Goal: Task Accomplishment & Management: Use online tool/utility

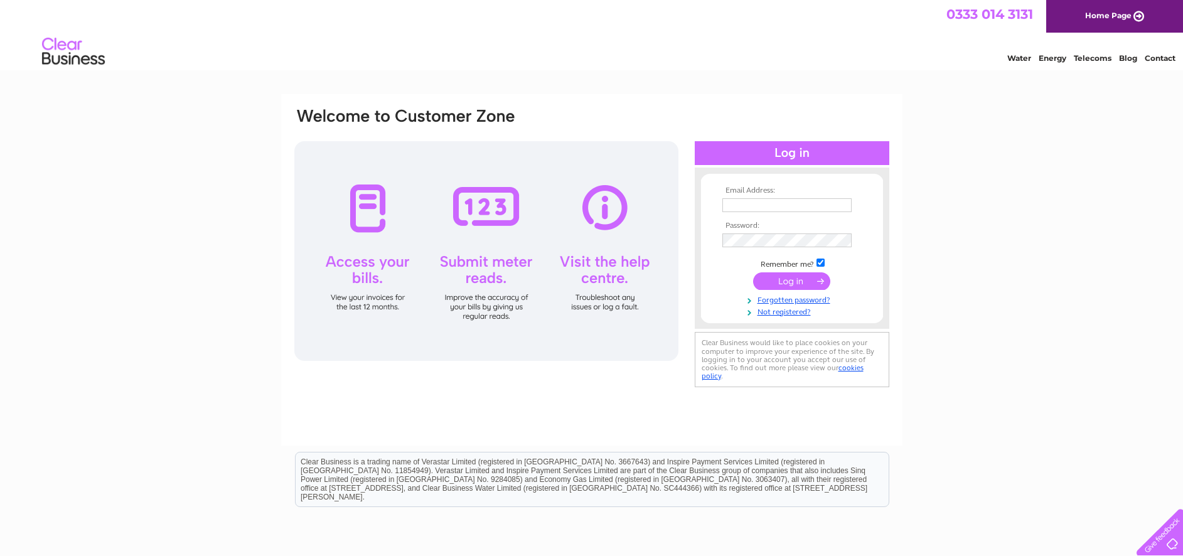
type input "accounts@kingsfordgroup.com"
click at [799, 280] on input "submit" at bounding box center [791, 281] width 77 height 18
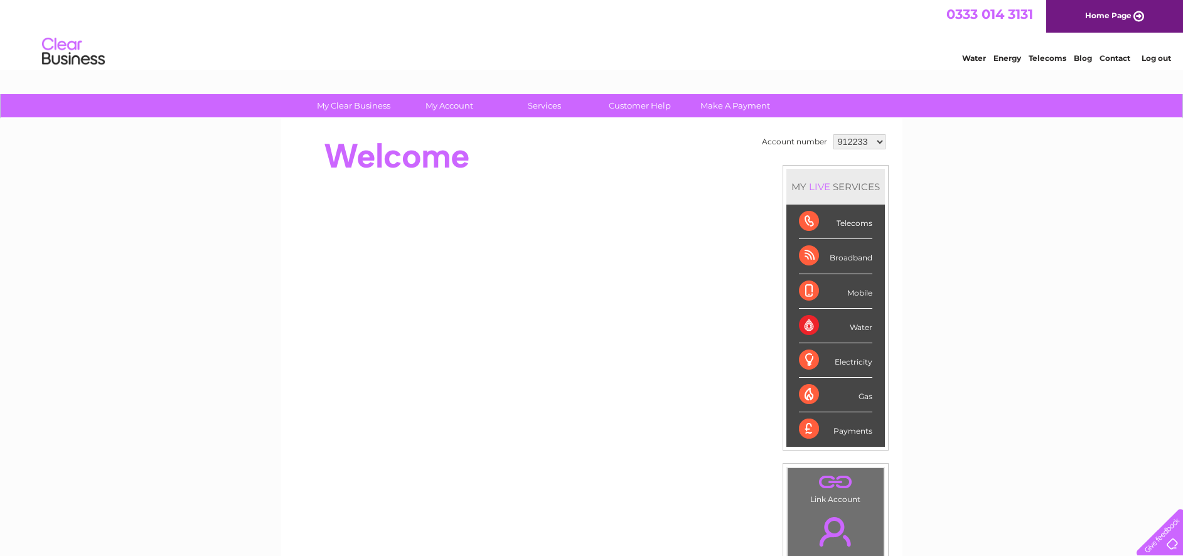
click at [873, 143] on select "912233 912245 912246 1100657 1100669 1103894 3023961" at bounding box center [860, 141] width 52 height 15
select select "3023961"
click at [834, 134] on select "912233 912245 912246 1100657 1100669 1103894 3023961" at bounding box center [860, 141] width 52 height 15
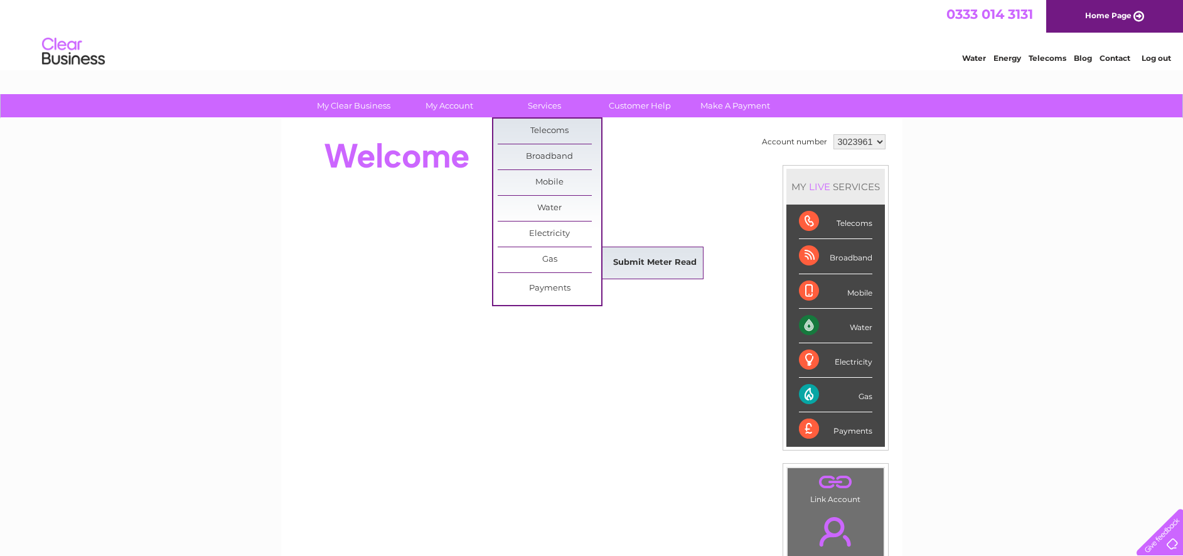
click at [621, 262] on link "Submit Meter Read" at bounding box center [655, 263] width 104 height 25
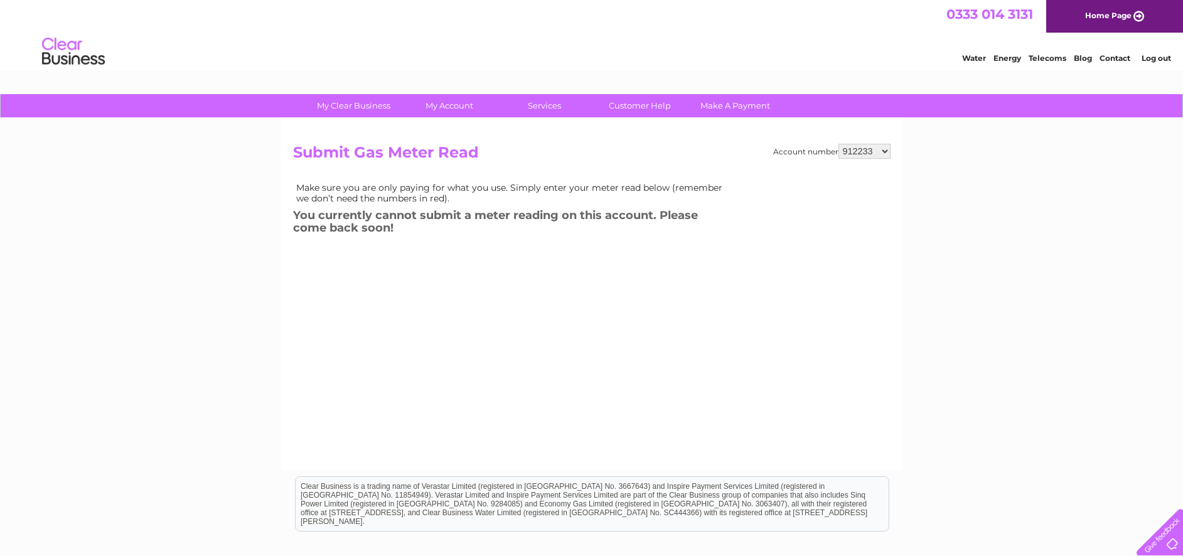
click at [885, 153] on select "912233 912245 912246 1100657 1100669 1103894 3023961" at bounding box center [865, 151] width 52 height 15
select select "3023961"
click at [839, 144] on select "912233 912245 912246 1100657 1100669 1103894 3023961" at bounding box center [865, 151] width 52 height 15
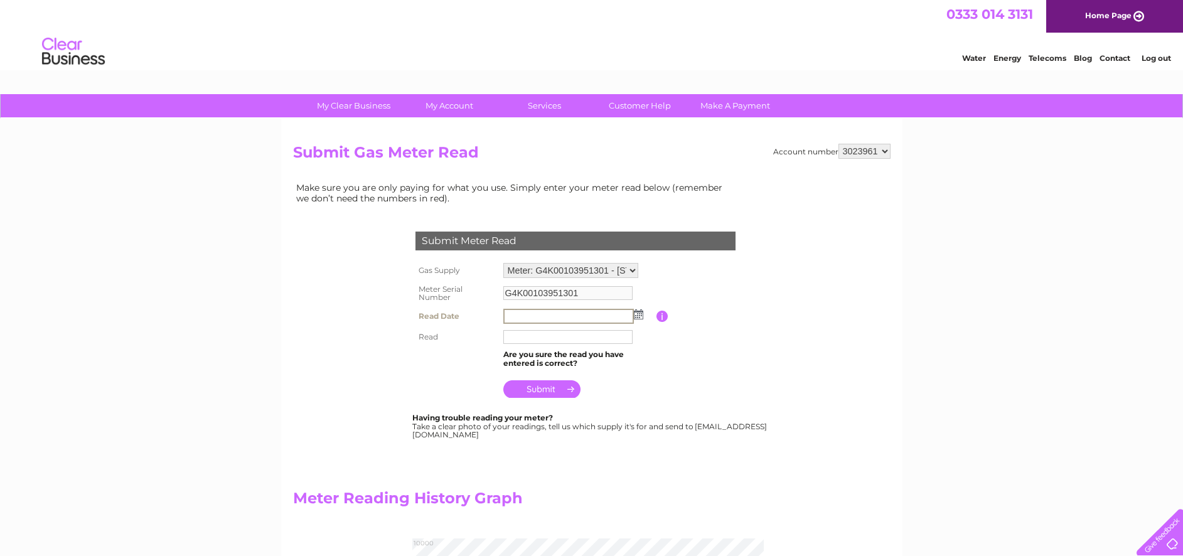
click at [526, 316] on input "text" at bounding box center [569, 316] width 131 height 15
drag, startPoint x: 0, startPoint y: 0, endPoint x: 633, endPoint y: 312, distance: 706.2
click at [633, 312] on img at bounding box center [637, 314] width 9 height 10
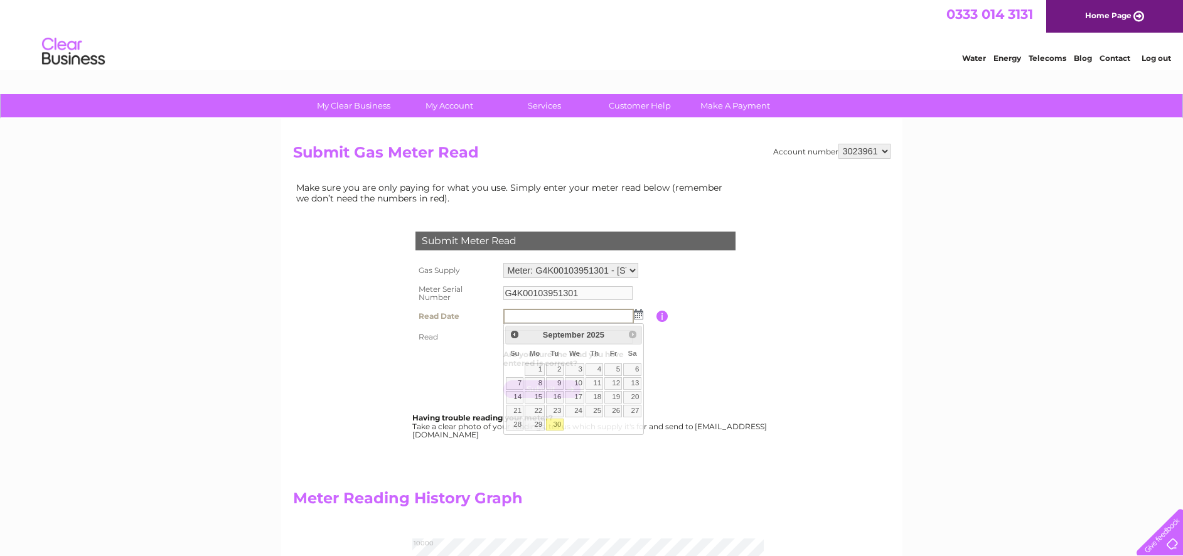
click at [638, 315] on img at bounding box center [638, 315] width 9 height 10
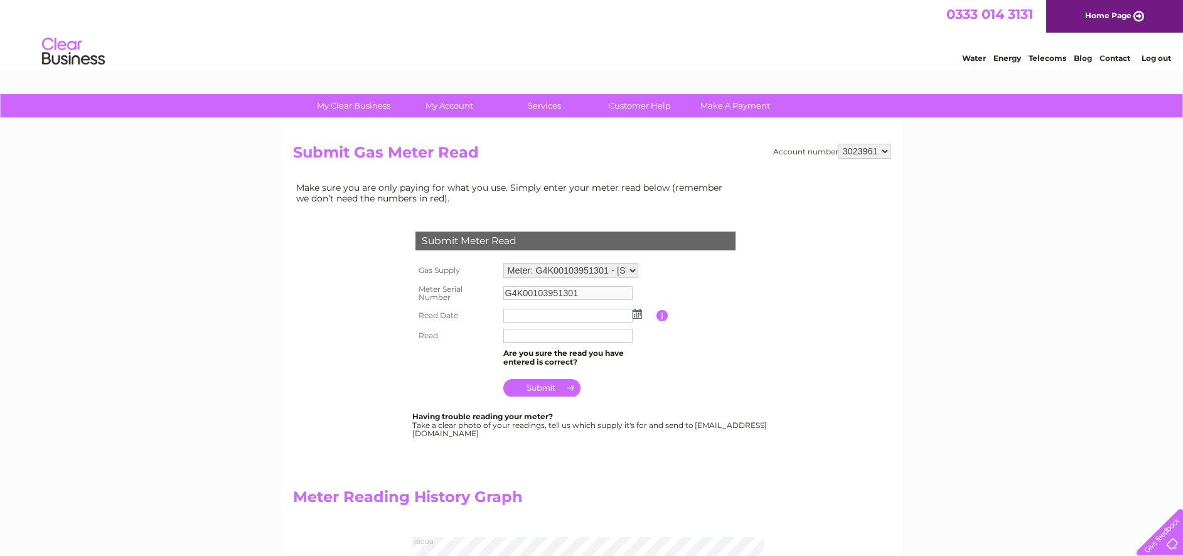
click at [638, 315] on img at bounding box center [637, 314] width 9 height 10
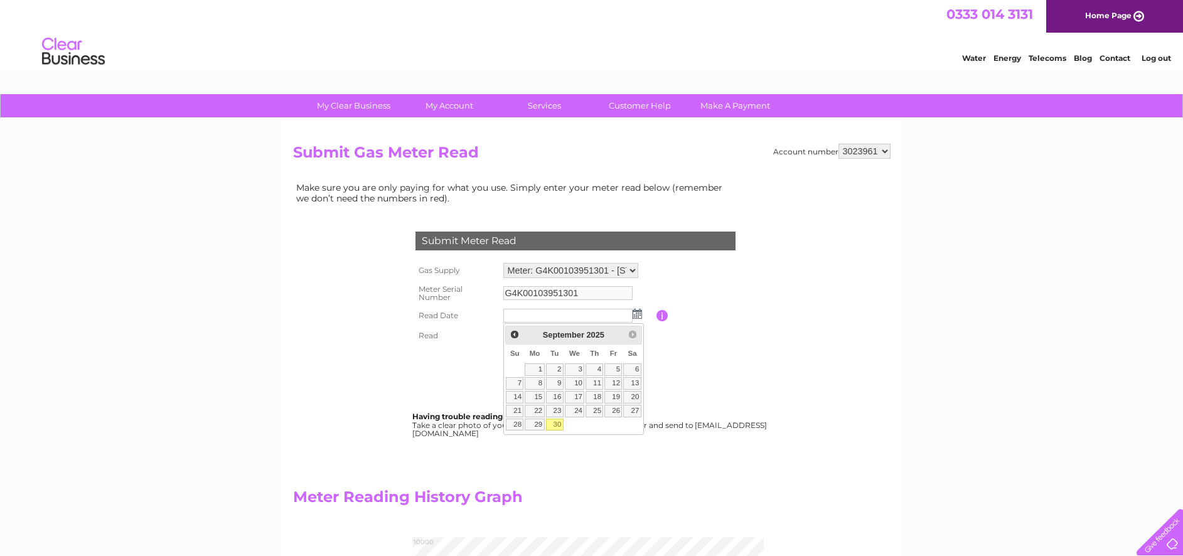
click at [559, 423] on link "30" at bounding box center [555, 425] width 18 height 13
type input "2025/09/30"
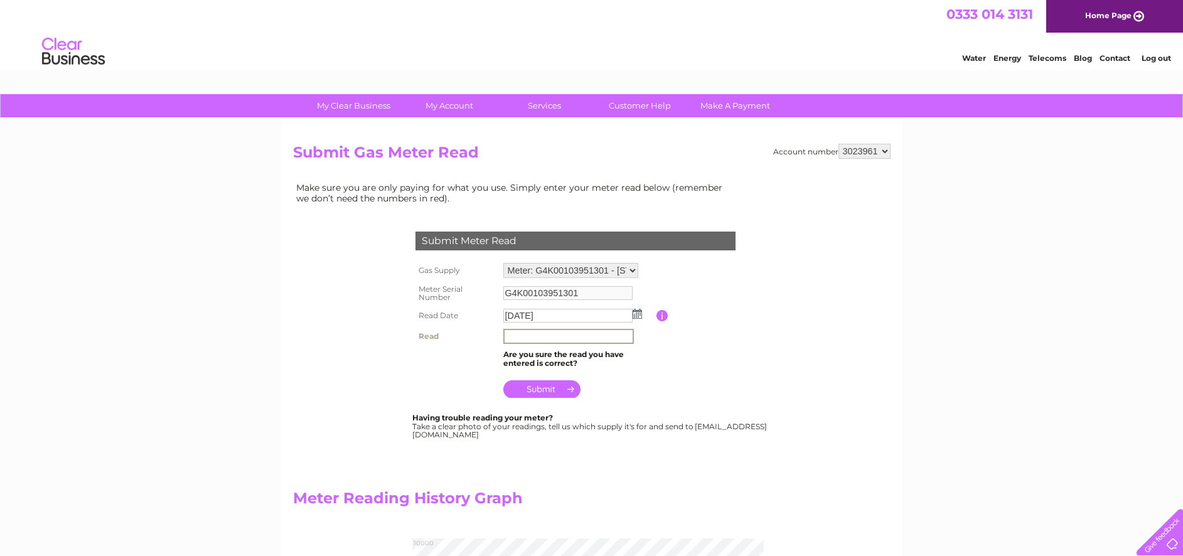
drag, startPoint x: 633, startPoint y: 312, endPoint x: 577, endPoint y: 338, distance: 62.1
click at [577, 338] on input "text" at bounding box center [569, 336] width 131 height 15
type input "9037"
click at [568, 391] on input "submit" at bounding box center [542, 389] width 77 height 18
click at [569, 390] on input "submit" at bounding box center [542, 388] width 77 height 18
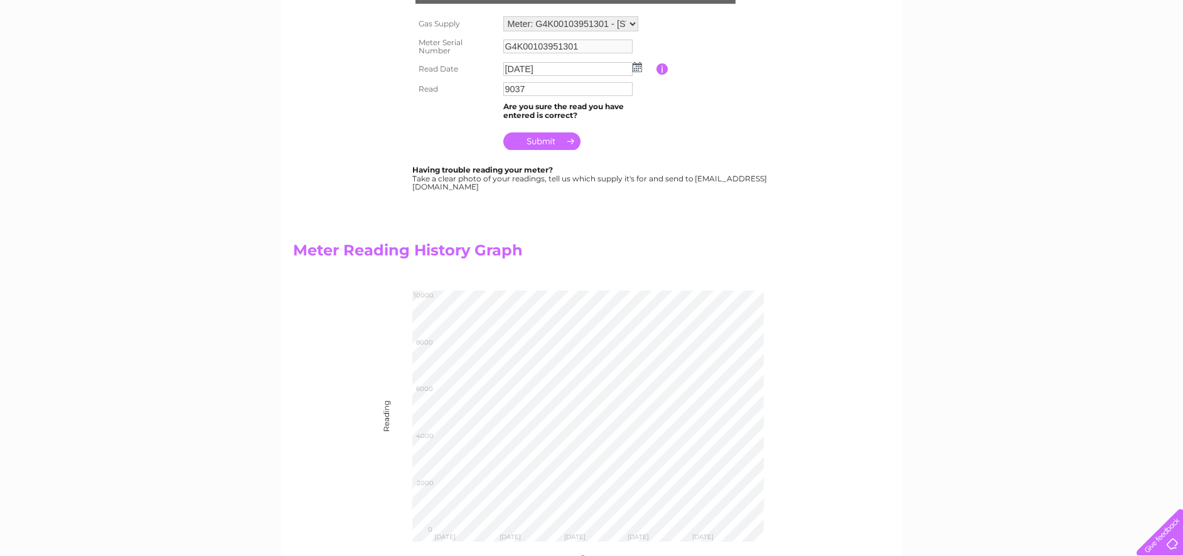
scroll to position [248, 0]
